Goal: Task Accomplishment & Management: Manage account settings

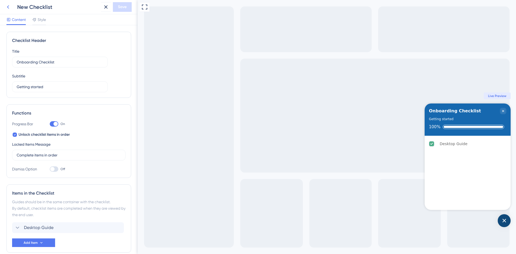
click at [11, 4] on button at bounding box center [8, 7] width 10 height 10
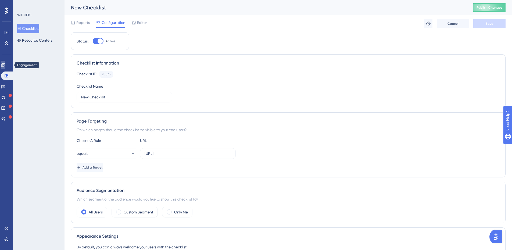
click at [5, 61] on link at bounding box center [3, 65] width 4 height 9
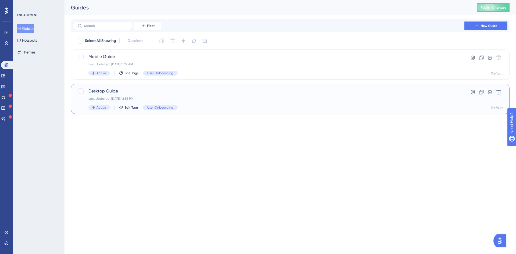
click at [141, 88] on div "Desktop Guide Last Updated: [DATE] 12:35 PM Active Edit Tags User Onboarding Hy…" at bounding box center [290, 99] width 439 height 30
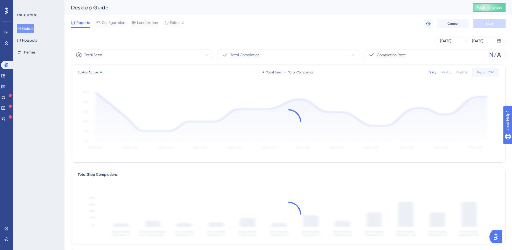
click at [110, 24] on span "Configuration" at bounding box center [114, 22] width 24 height 6
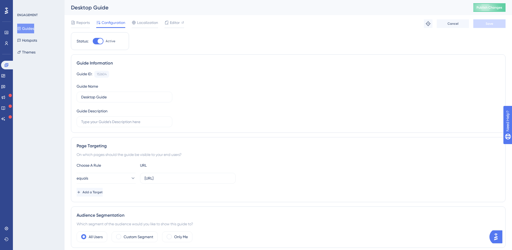
scroll to position [108, 0]
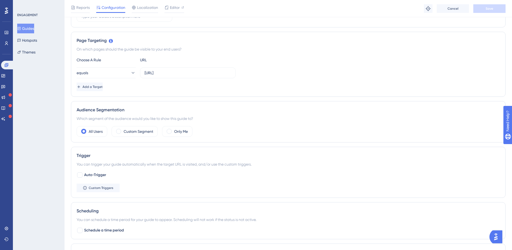
click at [124, 134] on label "Custom Segment" at bounding box center [139, 131] width 30 height 6
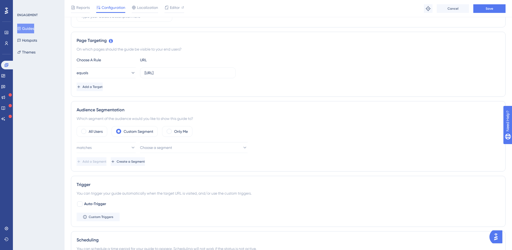
scroll to position [188, 0]
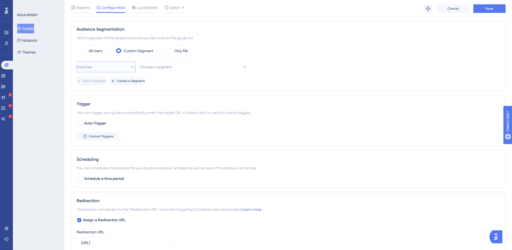
click at [130, 68] on icon at bounding box center [132, 66] width 5 height 5
click at [108, 80] on div "matches matches" at bounding box center [106, 83] width 52 height 11
click at [185, 68] on button "Choose a segment" at bounding box center [194, 67] width 108 height 11
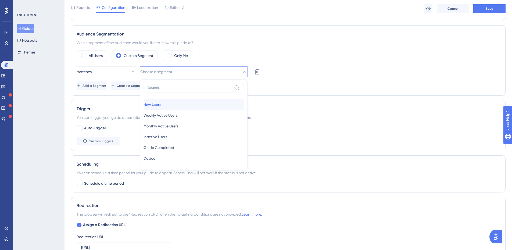
click at [186, 101] on div "New Users New Users" at bounding box center [194, 104] width 101 height 11
click at [108, 88] on button "Add a Segment" at bounding box center [92, 86] width 31 height 9
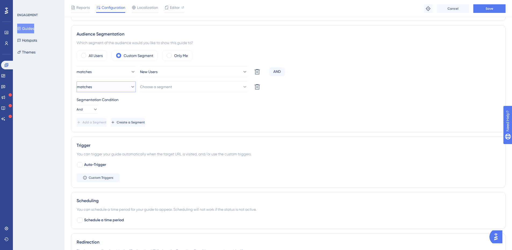
click at [118, 88] on button "matches" at bounding box center [106, 87] width 59 height 11
click at [108, 103] on div "matches matches" at bounding box center [106, 103] width 52 height 11
click at [182, 85] on button "Choose a segment" at bounding box center [194, 87] width 108 height 11
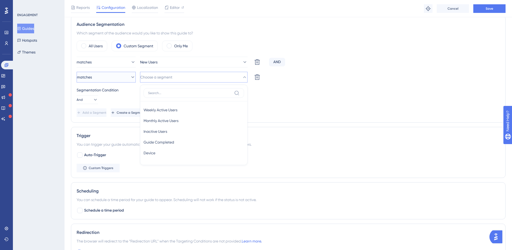
click at [117, 74] on button "matches" at bounding box center [106, 77] width 59 height 11
click at [105, 102] on span "doesn't match" at bounding box center [92, 104] width 24 height 6
click at [164, 145] on span "Guide Completed" at bounding box center [159, 142] width 31 height 6
click at [169, 93] on div "Segmentation Condition" at bounding box center [289, 90] width 424 height 6
click at [92, 97] on button "And" at bounding box center [88, 99] width 22 height 9
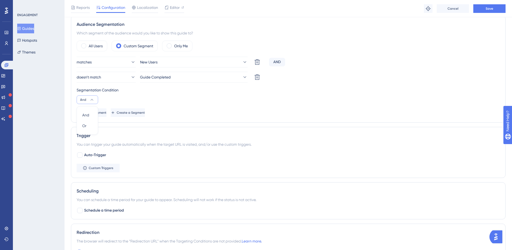
click at [128, 96] on div "Segmentation Condition And And And Or Or" at bounding box center [289, 95] width 424 height 17
click at [108, 111] on button "Add a Segment" at bounding box center [92, 112] width 31 height 9
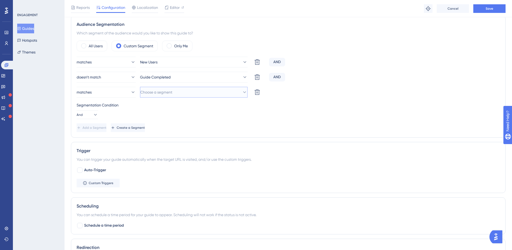
click at [164, 93] on span "Choose a segment" at bounding box center [156, 92] width 32 height 6
click at [167, 155] on div "[PERSON_NAME]" at bounding box center [194, 157] width 101 height 11
click at [189, 119] on div "matches New Users Delete AND doesn't match Guide Completed Delete AND matches D…" at bounding box center [289, 94] width 424 height 75
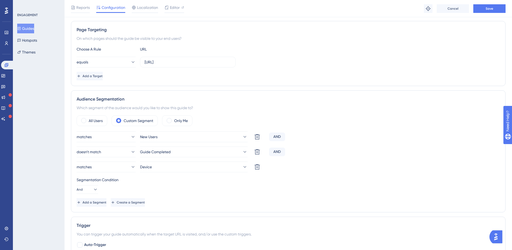
scroll to position [5, 0]
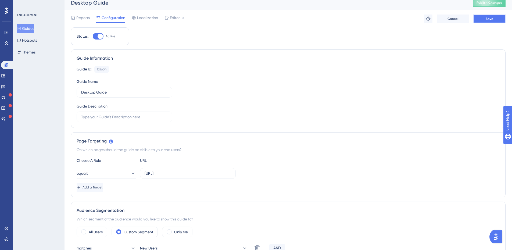
click at [481, 20] on button "Save" at bounding box center [490, 19] width 32 height 9
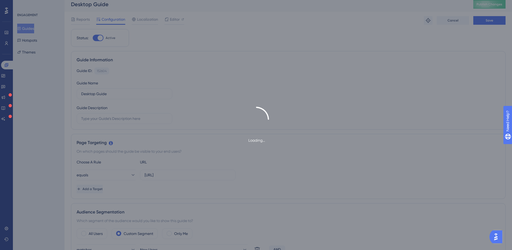
scroll to position [0, 0]
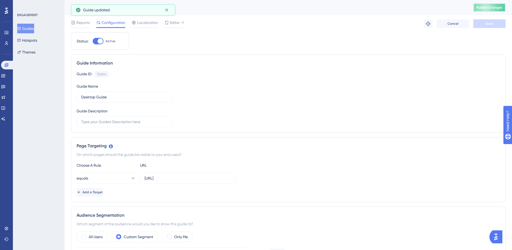
click at [491, 10] on button "Publish Changes" at bounding box center [490, 7] width 32 height 9
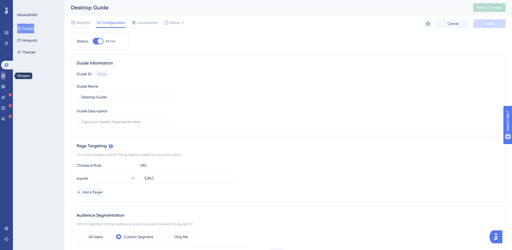
click at [5, 76] on icon at bounding box center [3, 76] width 4 height 4
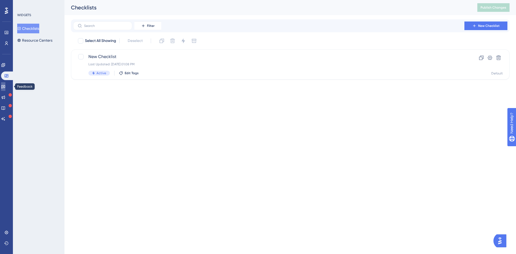
click at [5, 84] on link at bounding box center [3, 86] width 4 height 9
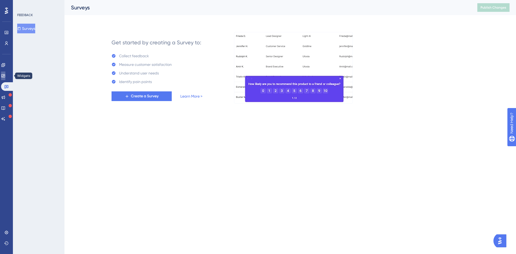
click at [5, 75] on icon at bounding box center [2, 75] width 3 height 3
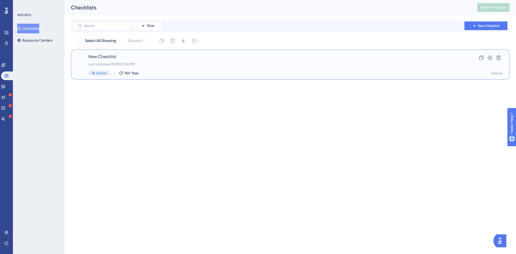
click at [186, 64] on div "Last Updated: [DATE] 01:08 PM" at bounding box center [268, 64] width 361 height 4
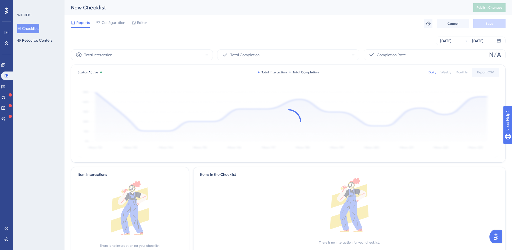
click at [110, 24] on span "Configuration" at bounding box center [114, 22] width 24 height 6
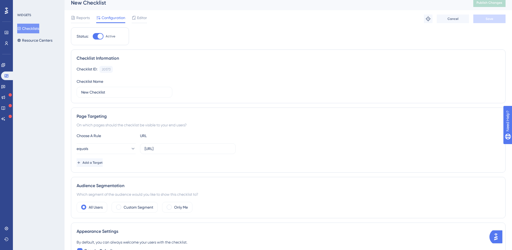
scroll to position [81, 0]
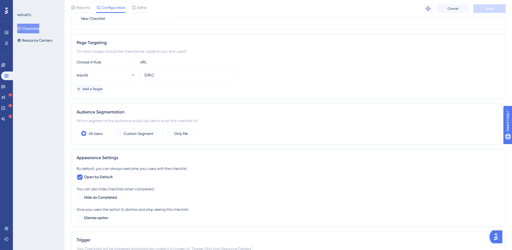
click at [79, 178] on icon at bounding box center [79, 177] width 3 height 4
checkbox input "false"
click at [481, 10] on button "Save" at bounding box center [490, 8] width 32 height 9
click at [165, 8] on icon at bounding box center [166, 9] width 5 height 5
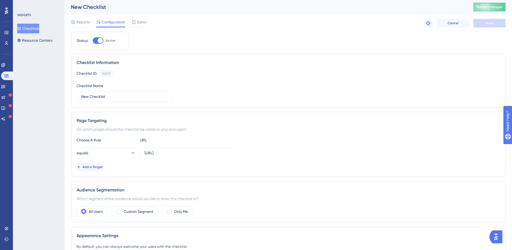
scroll to position [0, 0]
